Goal: Find specific page/section: Find specific page/section

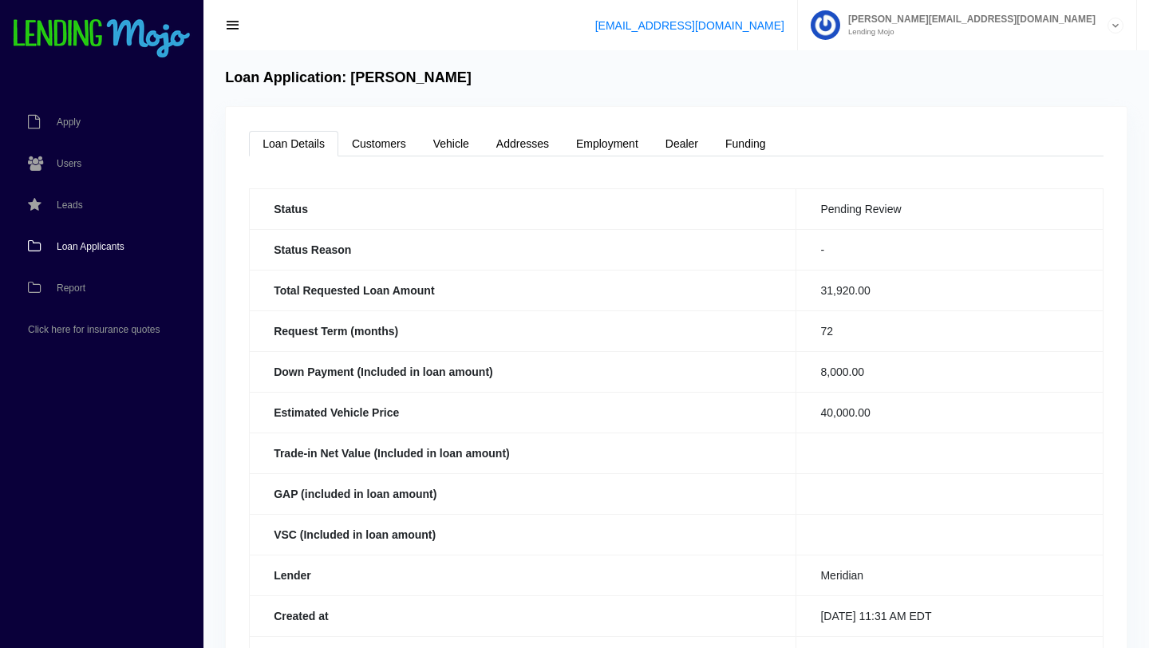
click at [98, 245] on span "Loan Applicants" at bounding box center [91, 247] width 68 height 10
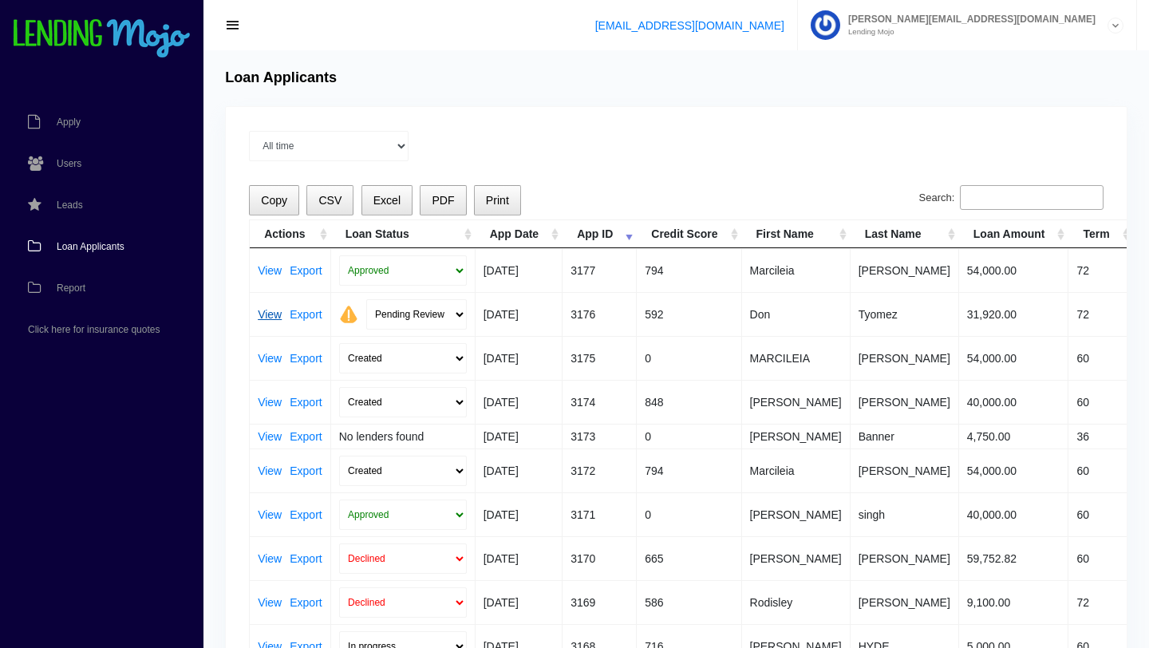
click at [266, 313] on link "View" at bounding box center [270, 314] width 24 height 11
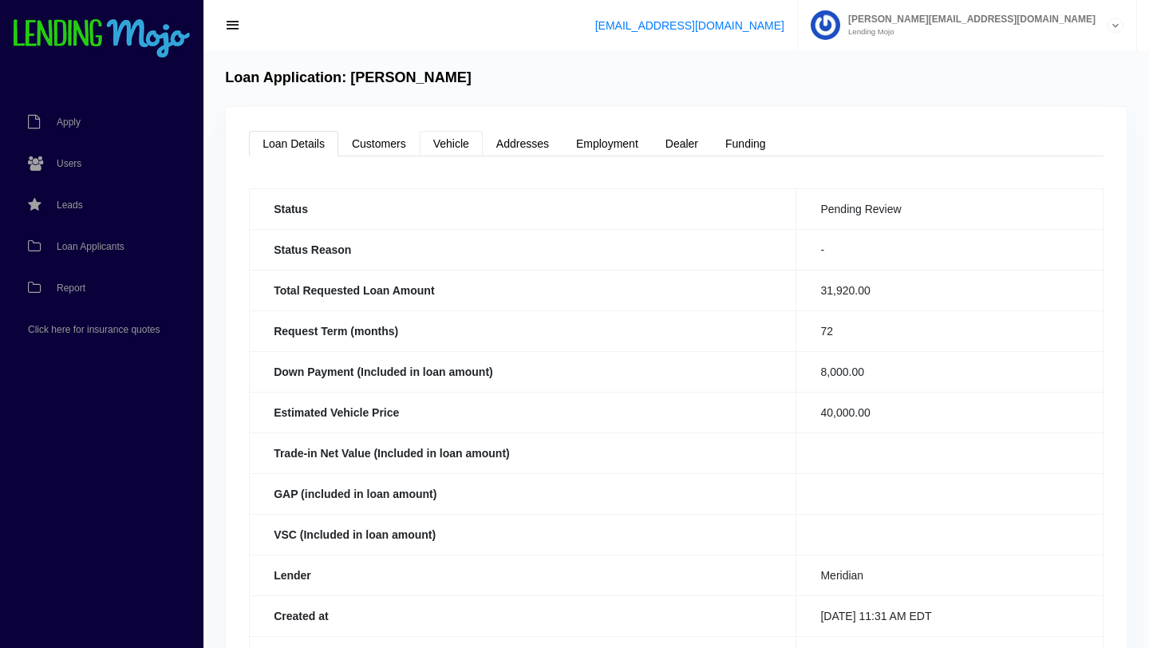
click at [451, 143] on link "Vehicle" at bounding box center [451, 144] width 63 height 26
